Goal: Check status: Check status

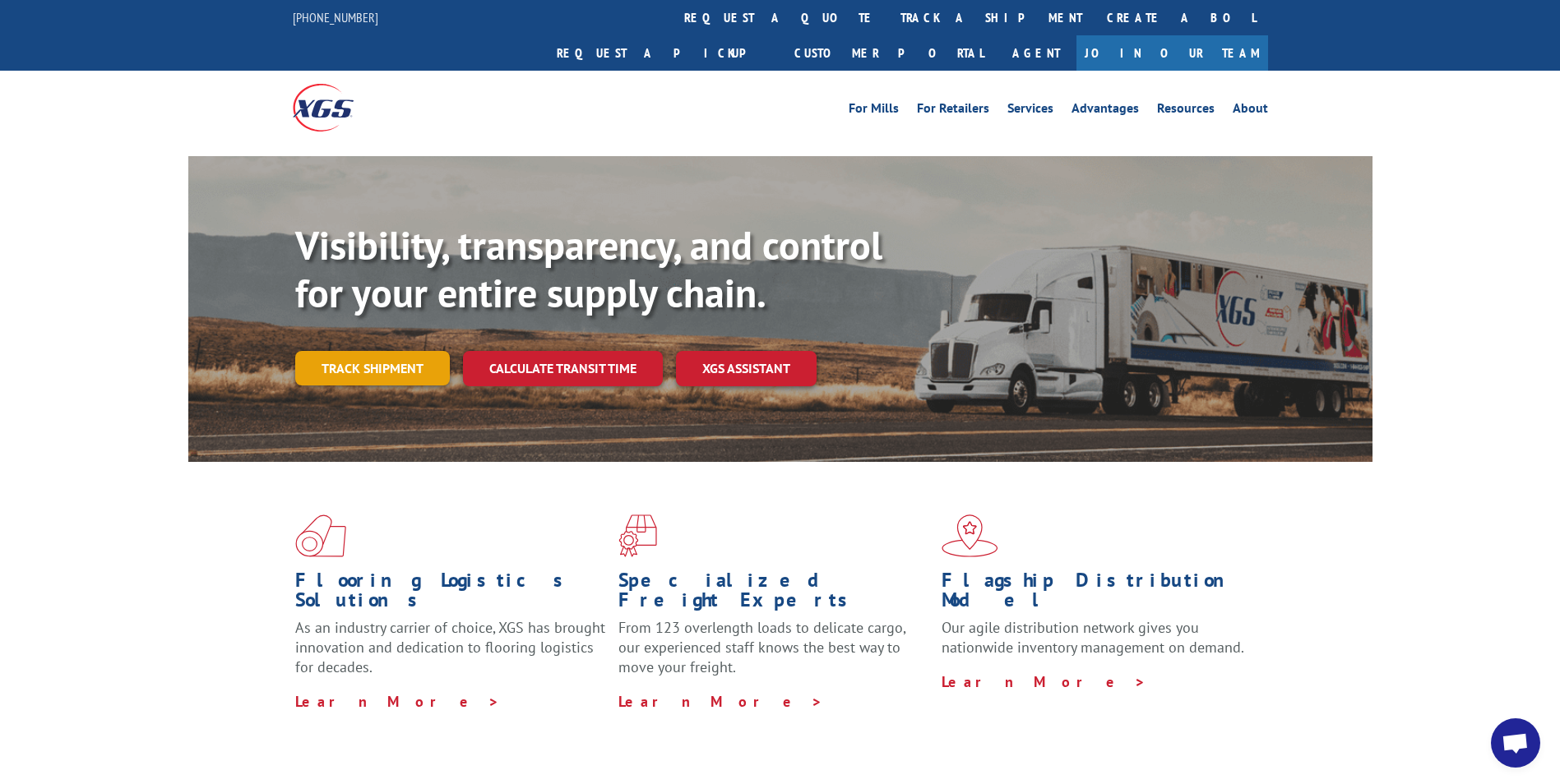
drag, startPoint x: 364, startPoint y: 314, endPoint x: 359, endPoint y: 340, distance: 26.5
click at [360, 313] on div "Visibility, transparency, and control for your entire supply chain. Track shipm…" at bounding box center [834, 336] width 1077 height 229
click at [366, 351] on link "Track shipment" at bounding box center [372, 368] width 155 height 34
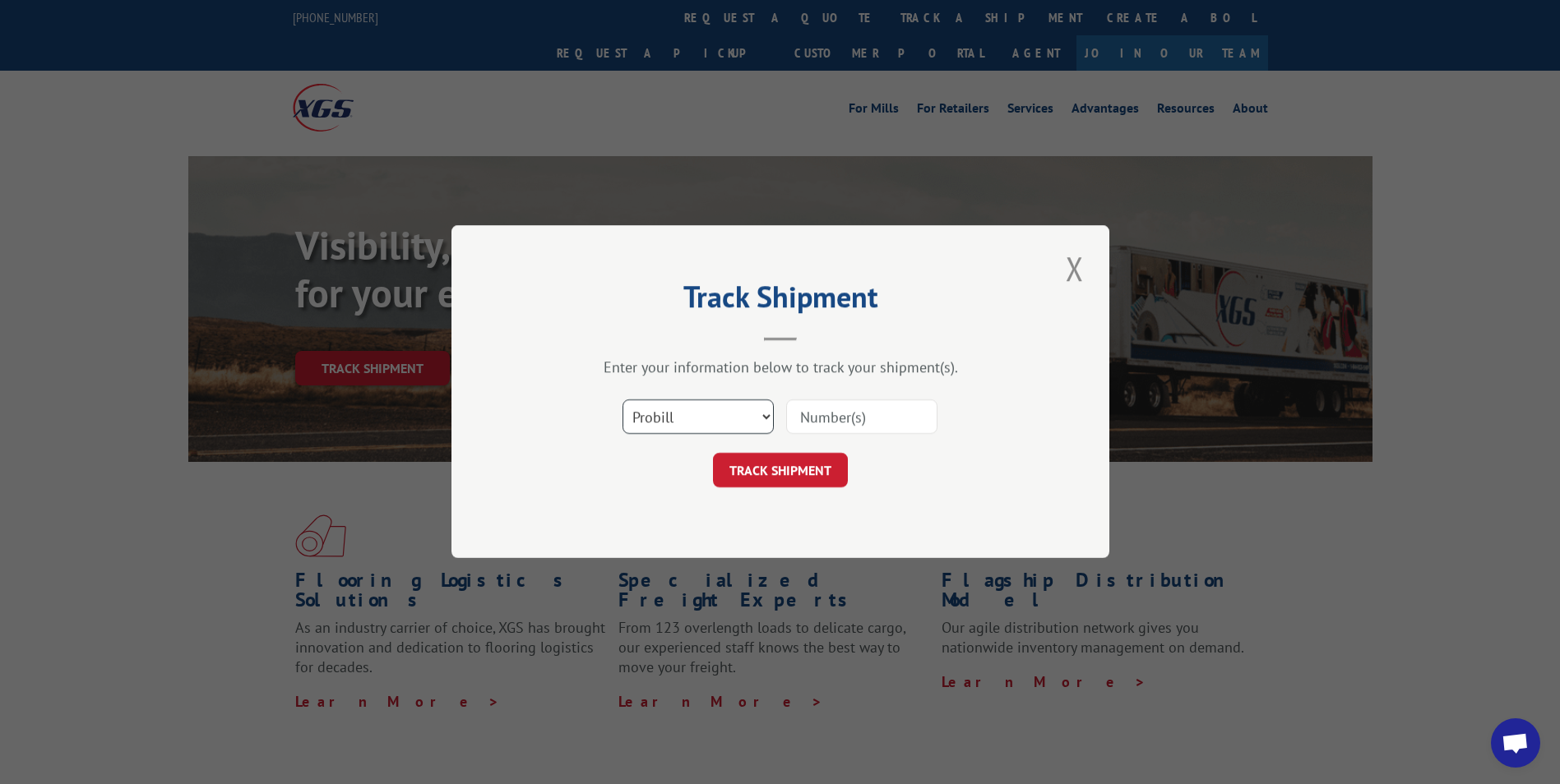
click at [676, 419] on select "Select category... Probill BOL PO" at bounding box center [698, 417] width 151 height 34
select select "bol"
click at [623, 400] on select "Select category... Probill BOL PO" at bounding box center [698, 417] width 151 height 34
paste input "5956751"
type input "5956751"
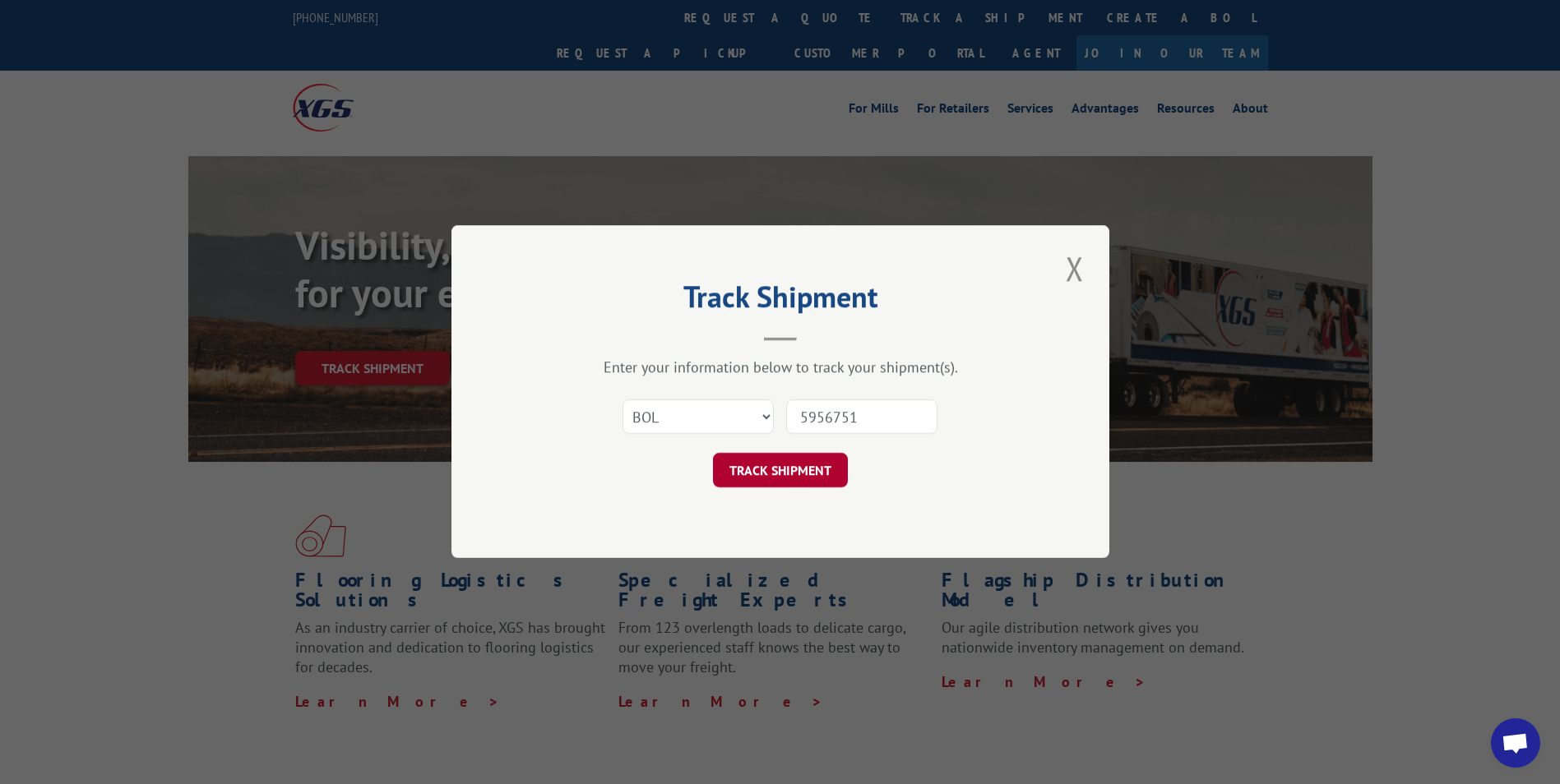
click at [792, 478] on button "TRACK SHIPMENT" at bounding box center [781, 471] width 135 height 34
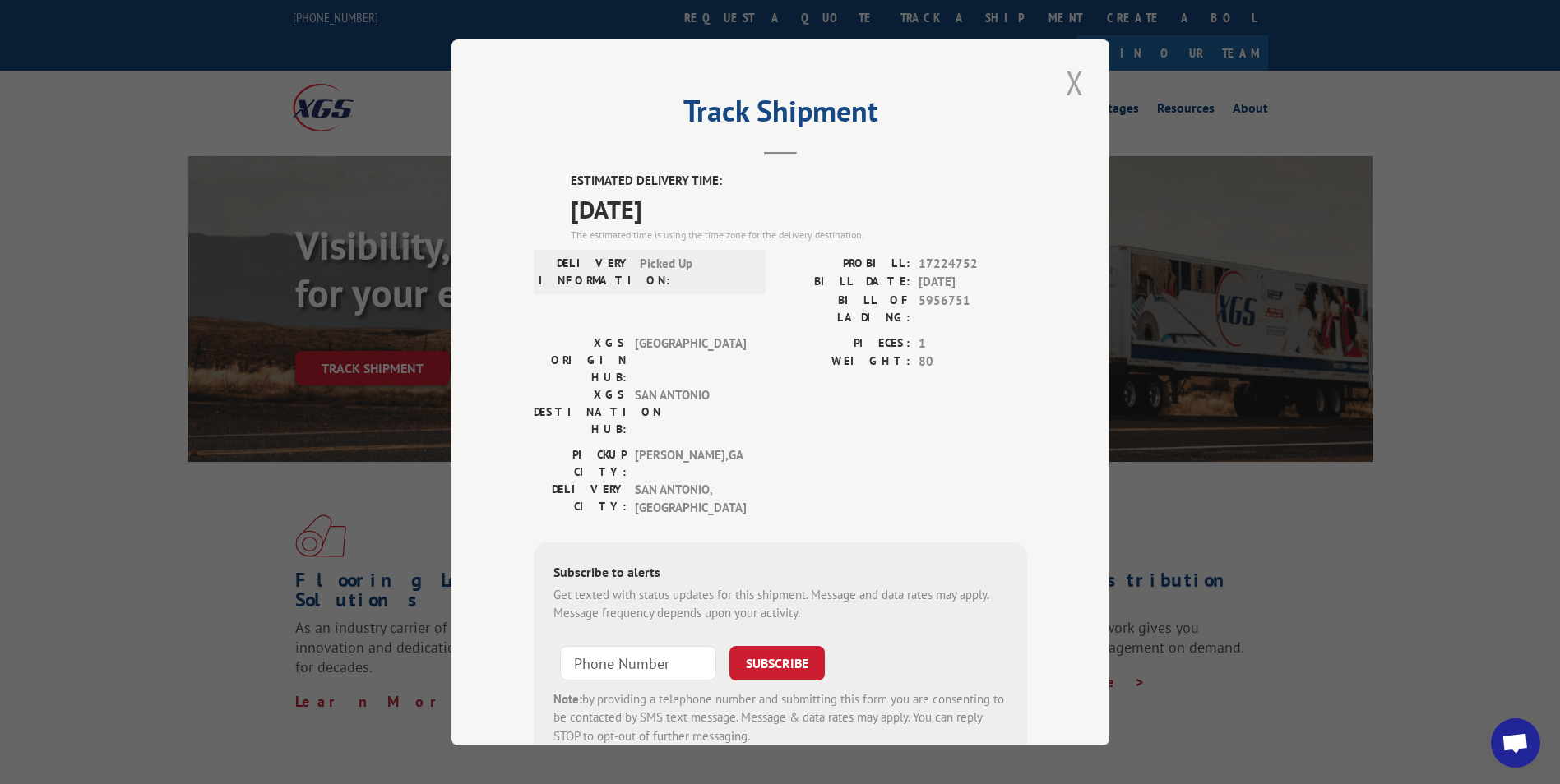
click at [1072, 84] on button "Close modal" at bounding box center [1075, 82] width 28 height 45
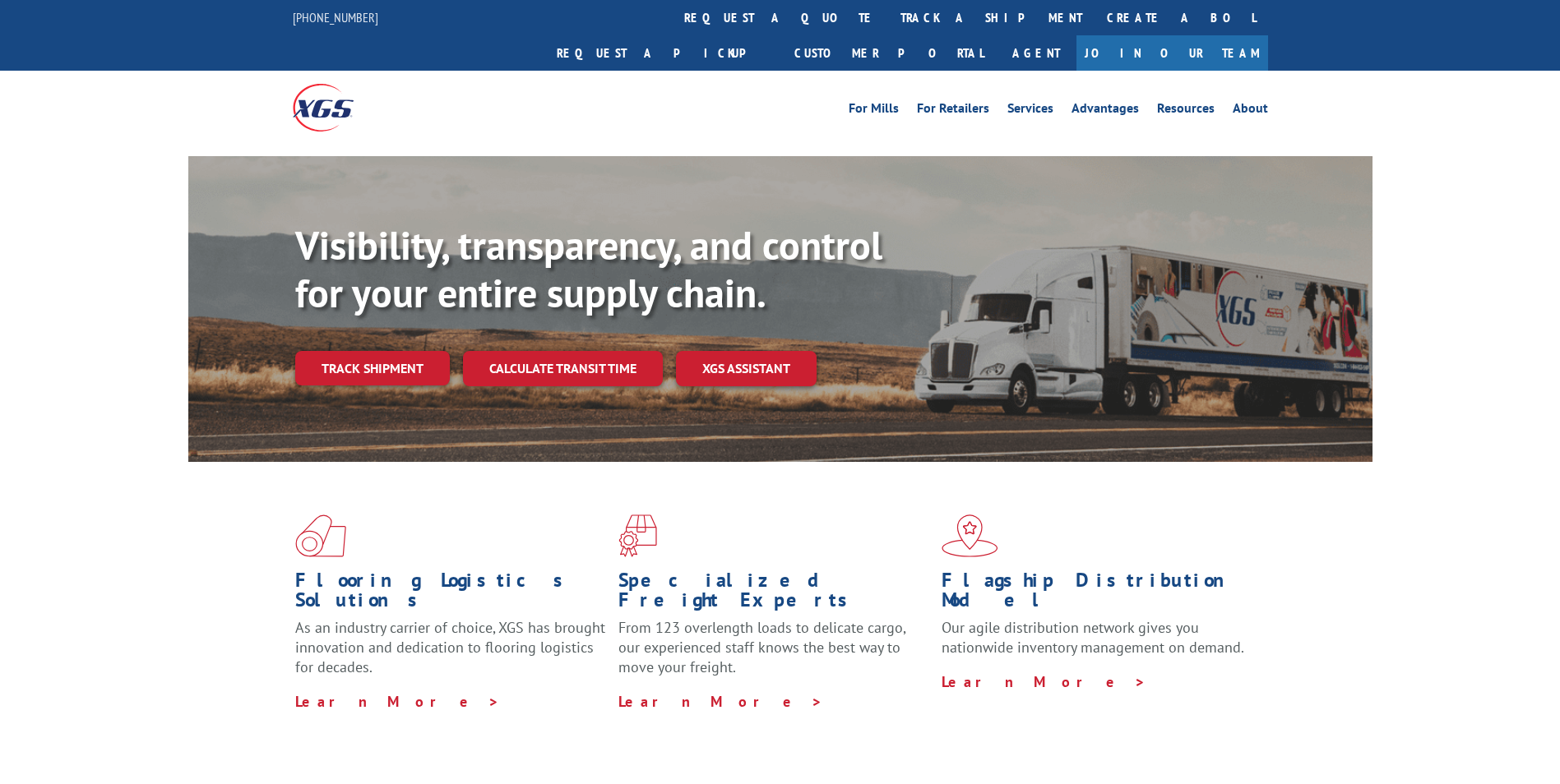
click at [409, 351] on div "Visibility, transparency, and control for your entire supply chain. Track shipm…" at bounding box center [834, 336] width 1077 height 229
click at [415, 351] on link "Track shipment" at bounding box center [372, 368] width 155 height 34
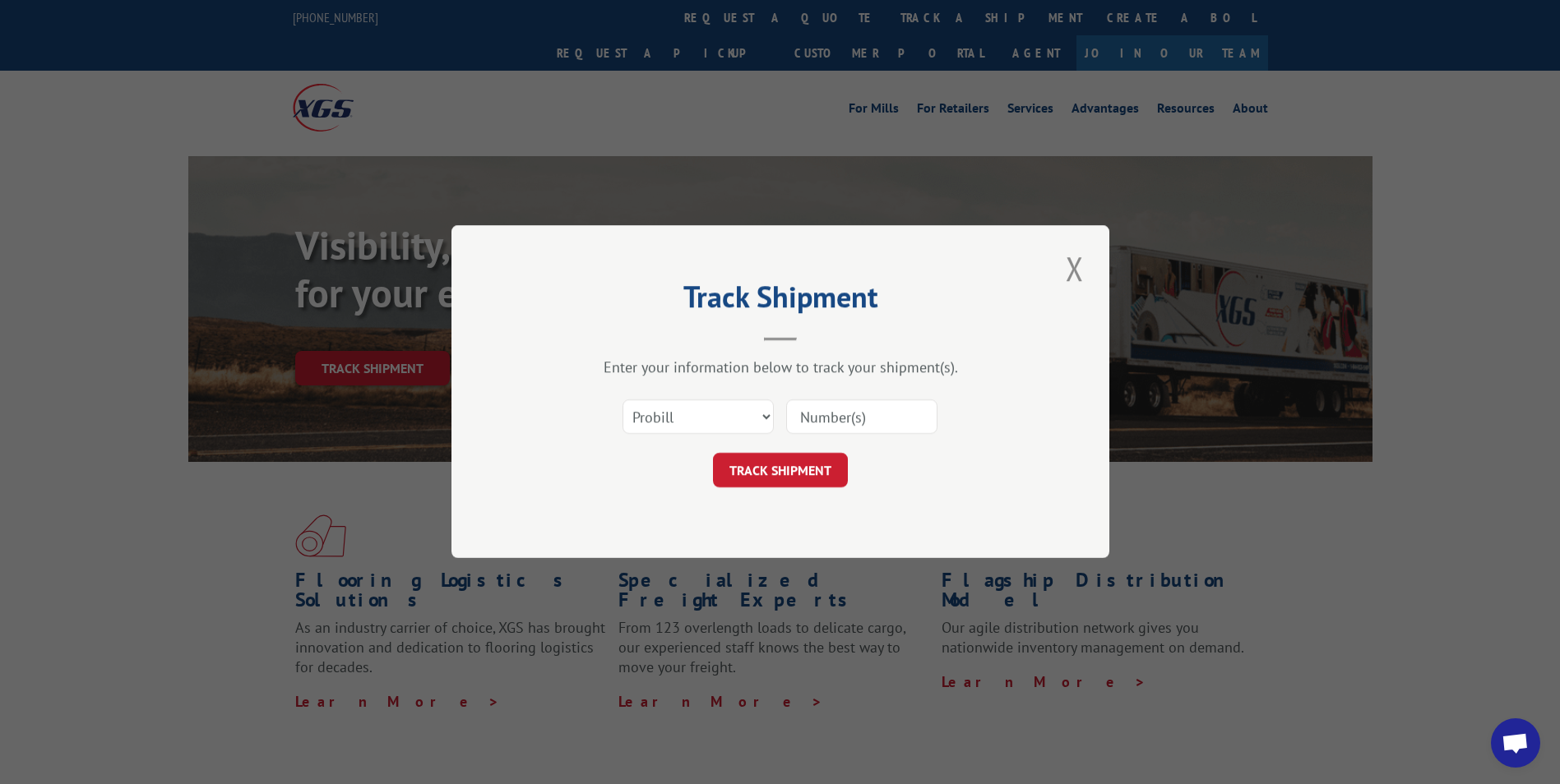
paste input "17270890"
type input "17270890"
click at [768, 477] on button "TRACK SHIPMENT" at bounding box center [781, 471] width 135 height 34
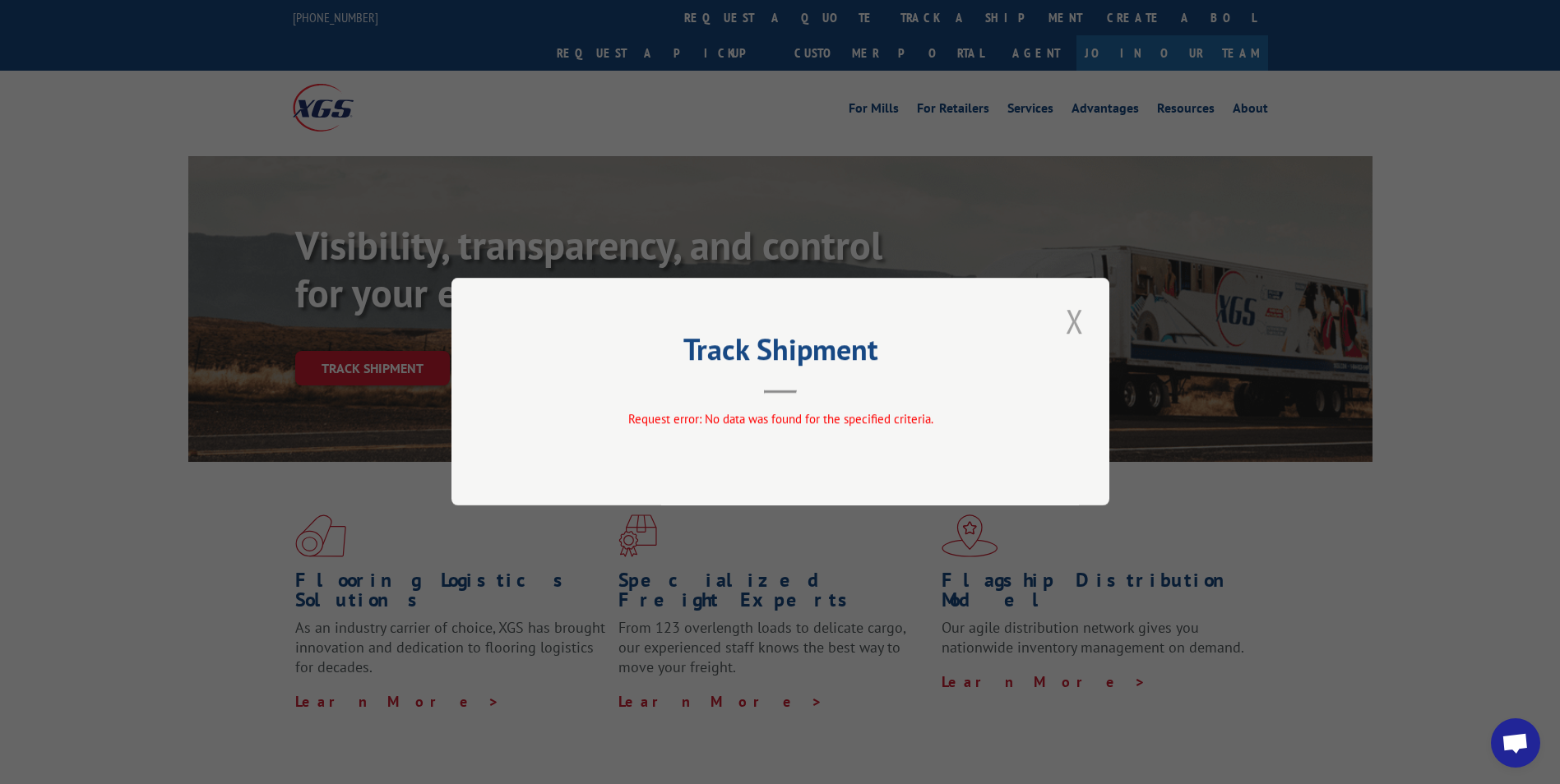
click at [1076, 324] on button "Close modal" at bounding box center [1075, 320] width 28 height 45
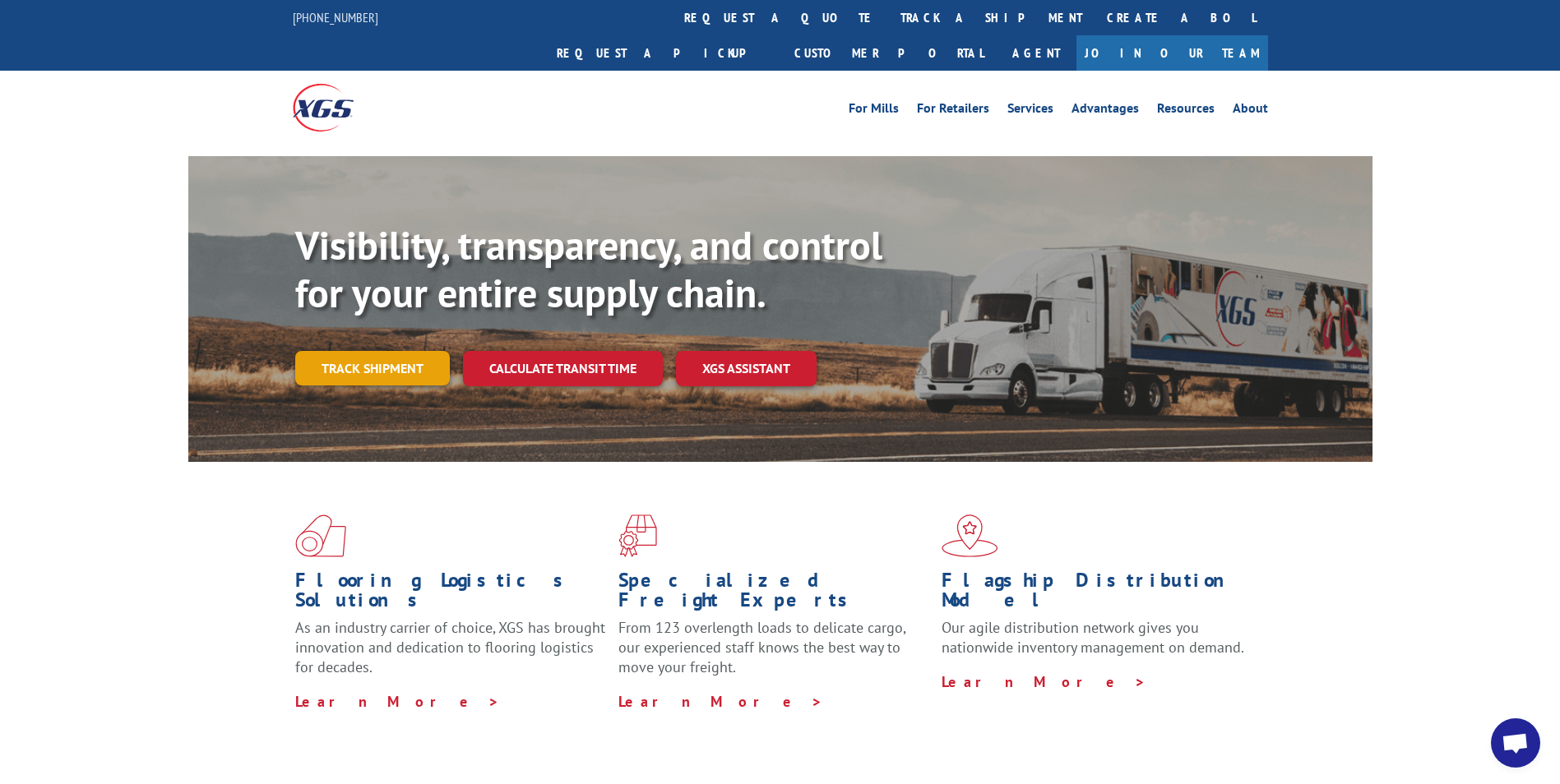
click at [388, 351] on link "Track shipment" at bounding box center [372, 368] width 155 height 34
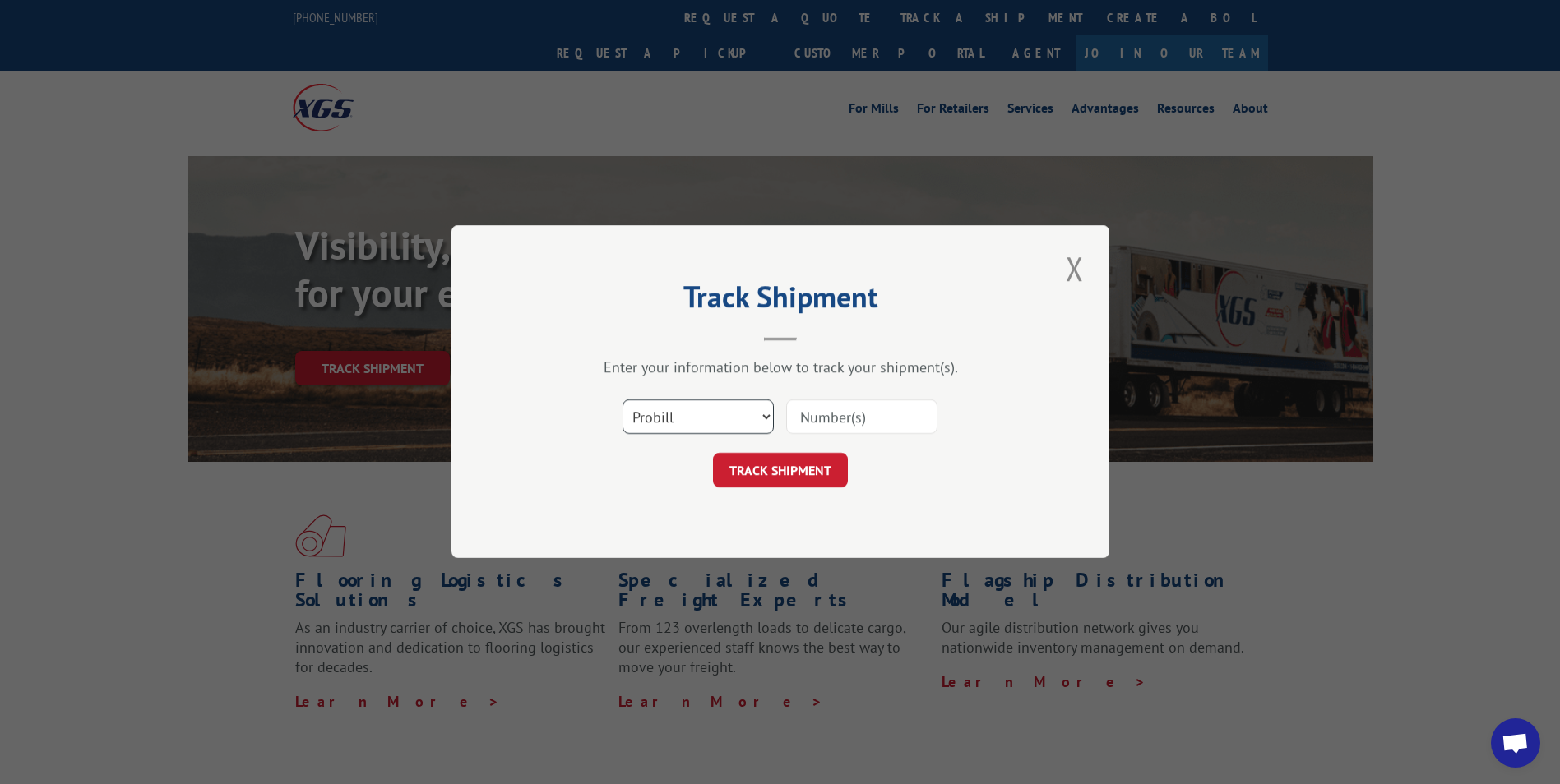
drag, startPoint x: 658, startPoint y: 421, endPoint x: 658, endPoint y: 437, distance: 16.0
click at [658, 421] on select "Select category... Probill BOL PO" at bounding box center [698, 417] width 151 height 34
select select "bol"
click at [623, 400] on select "Select category... Probill BOL PO" at bounding box center [698, 417] width 151 height 34
click at [831, 421] on input at bounding box center [862, 417] width 151 height 34
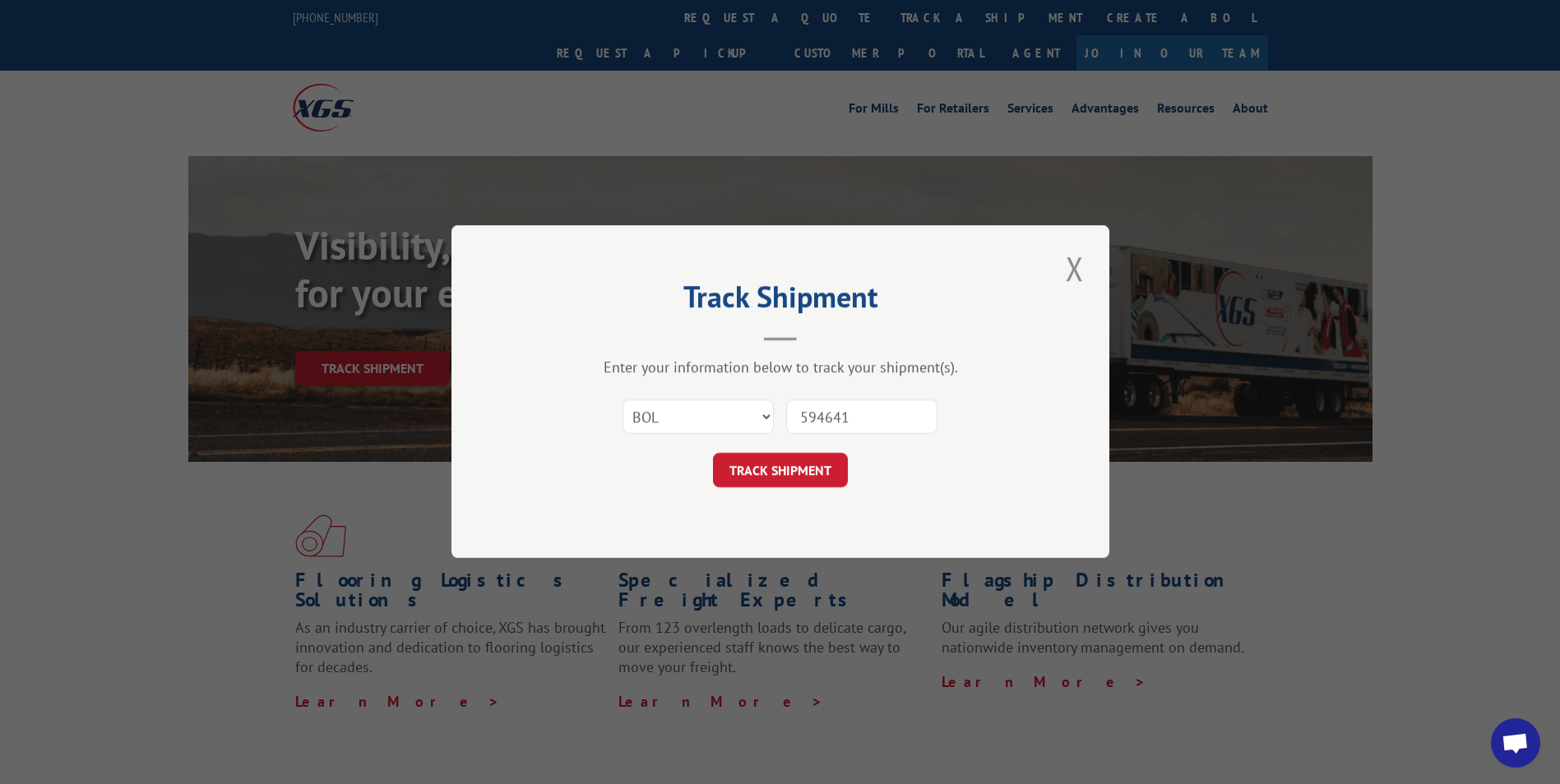
type input "5946414"
click button "TRACK SHIPMENT" at bounding box center [781, 471] width 135 height 34
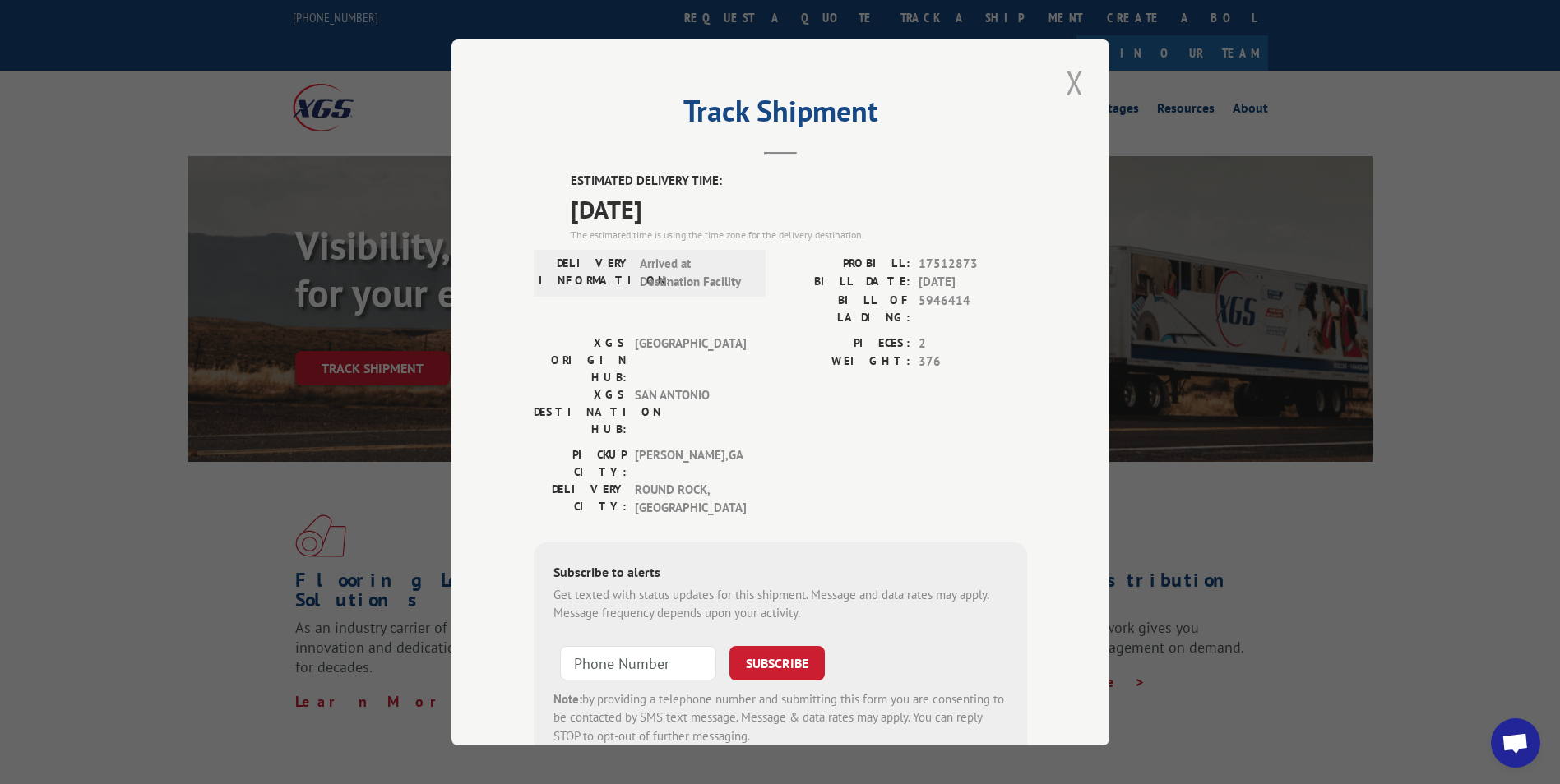
click at [1071, 90] on button "Close modal" at bounding box center [1075, 82] width 28 height 45
